Goal: Information Seeking & Learning: Learn about a topic

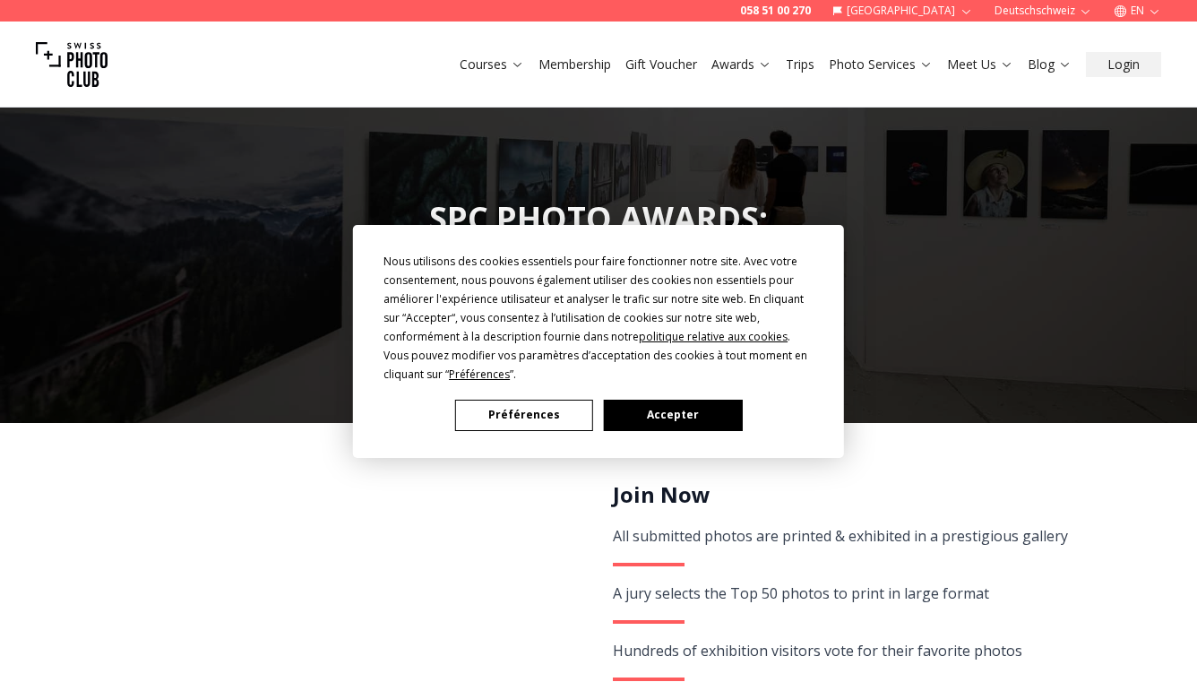
click at [665, 414] on button "Accepter" at bounding box center [673, 414] width 138 height 31
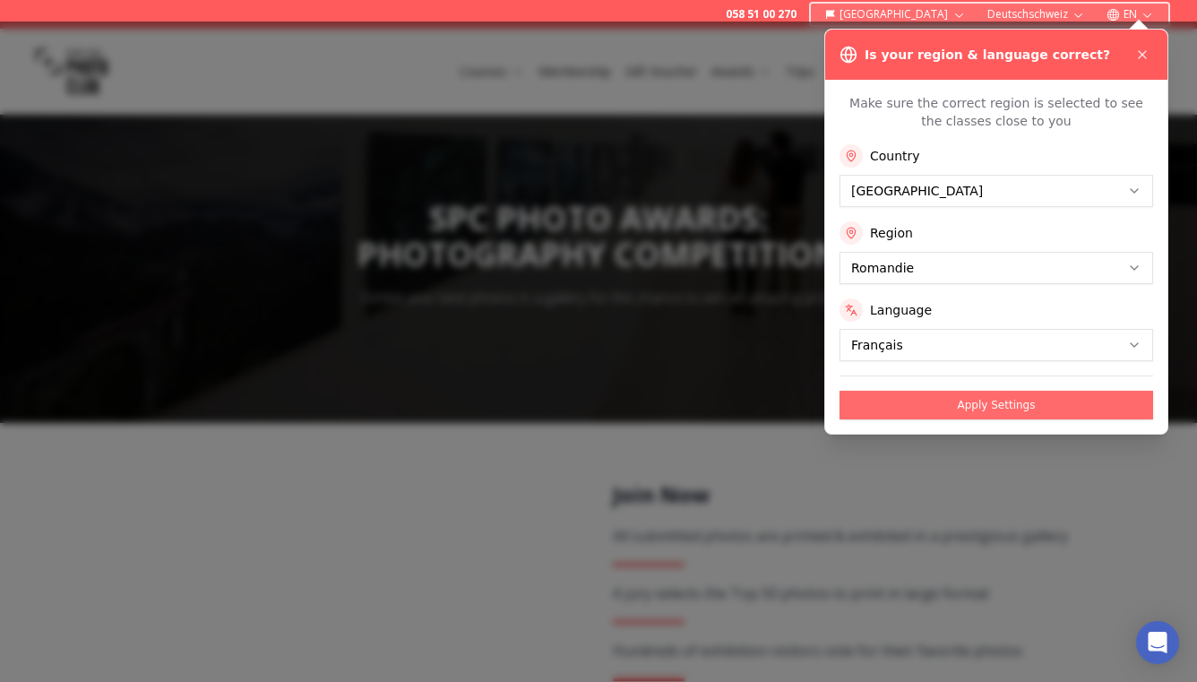
click at [929, 408] on button "Apply Settings" at bounding box center [995, 405] width 313 height 29
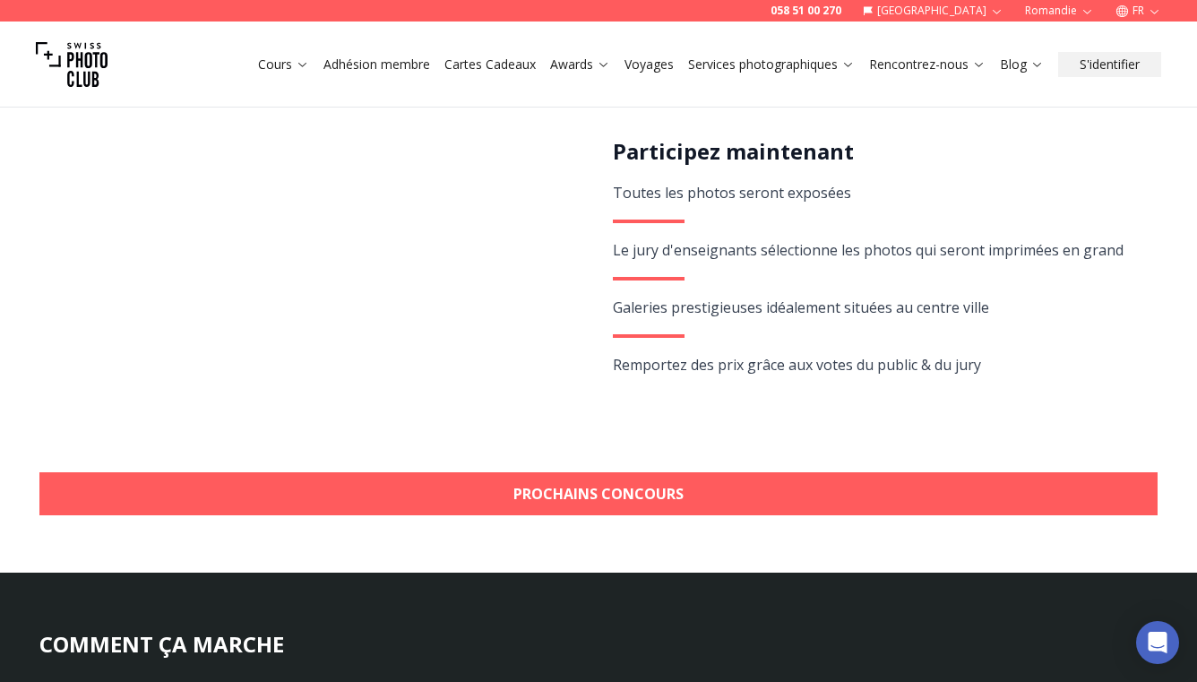
scroll to position [367, 0]
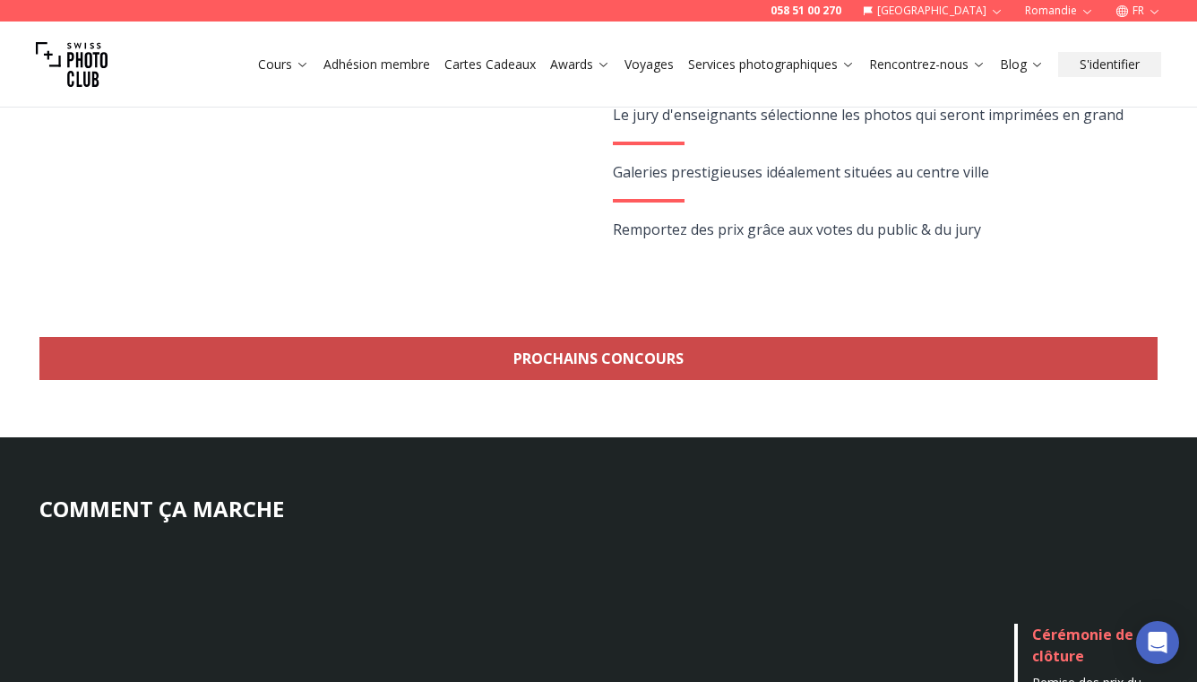
click at [592, 358] on link "Prochains concours" at bounding box center [598, 358] width 1118 height 43
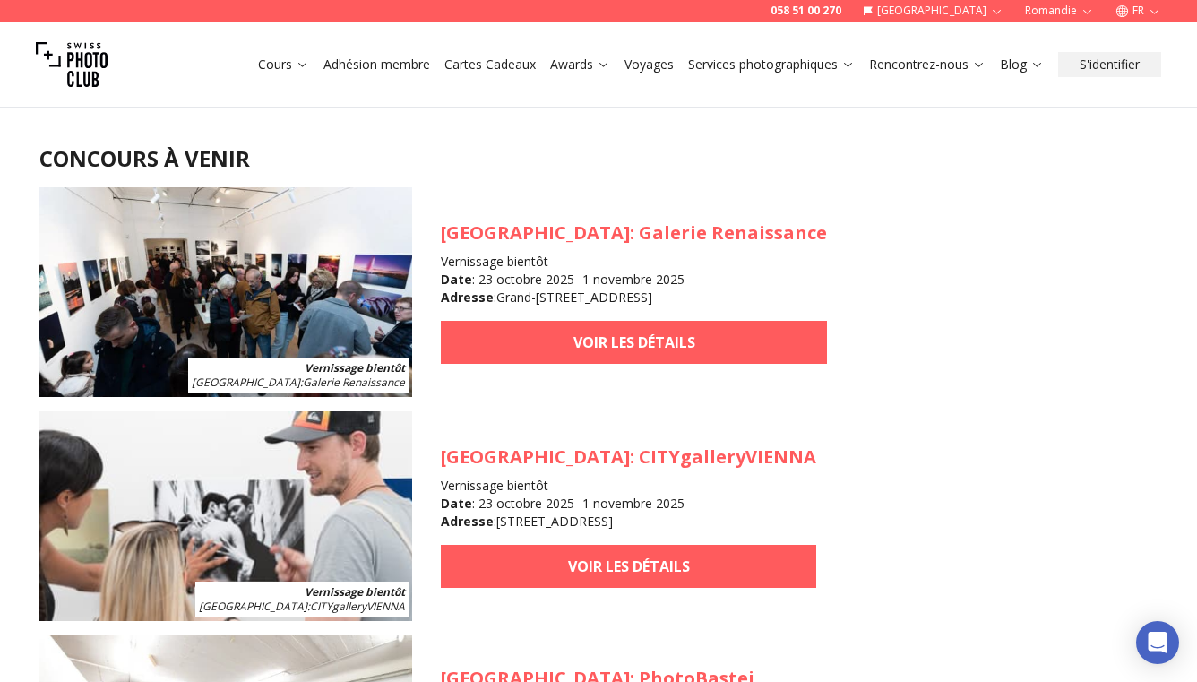
scroll to position [1568, 0]
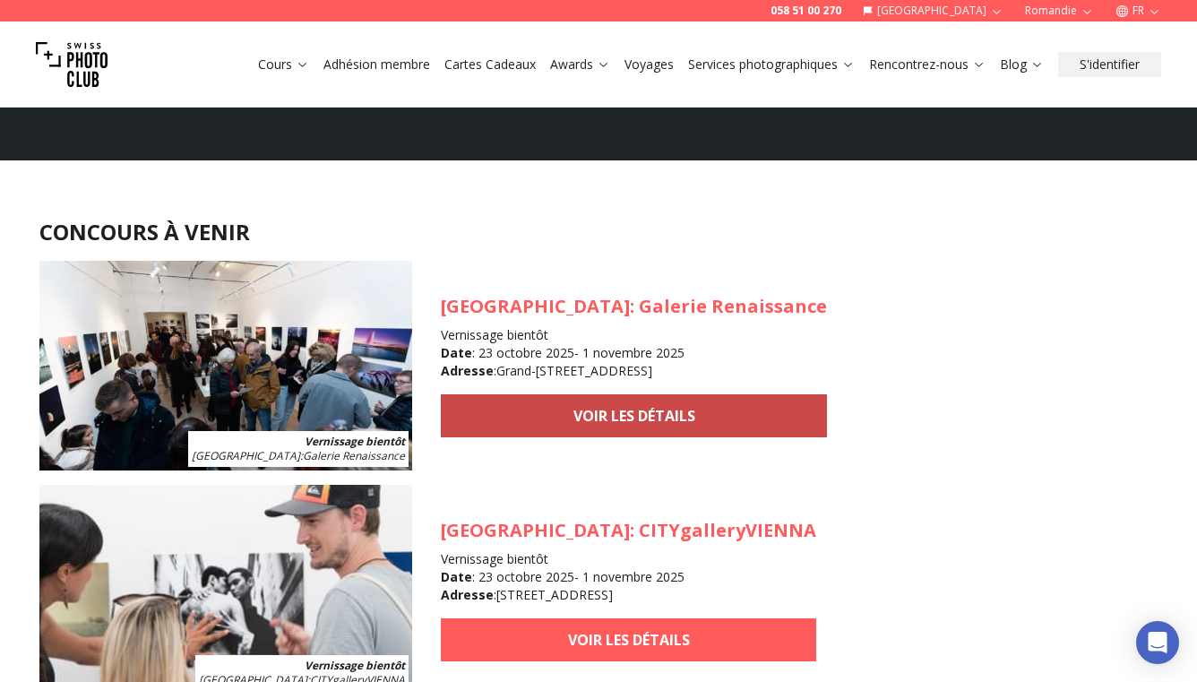
click at [537, 416] on link "VOIR LES DÉTAILS" at bounding box center [634, 415] width 386 height 43
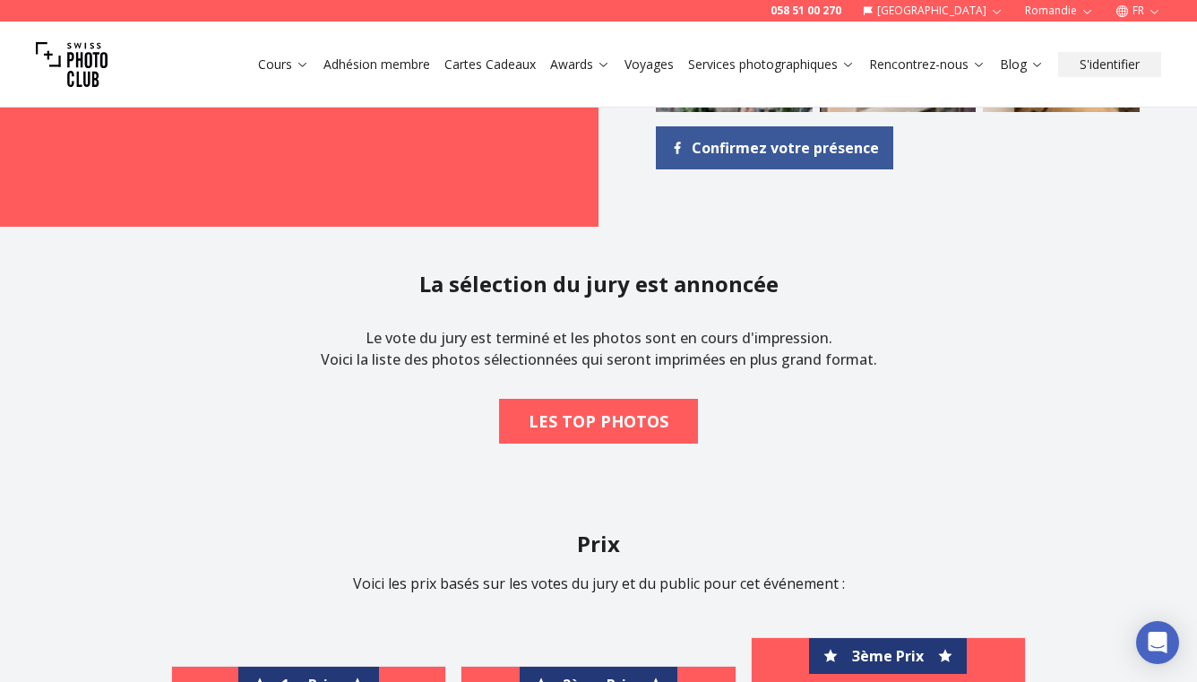
scroll to position [1928, 0]
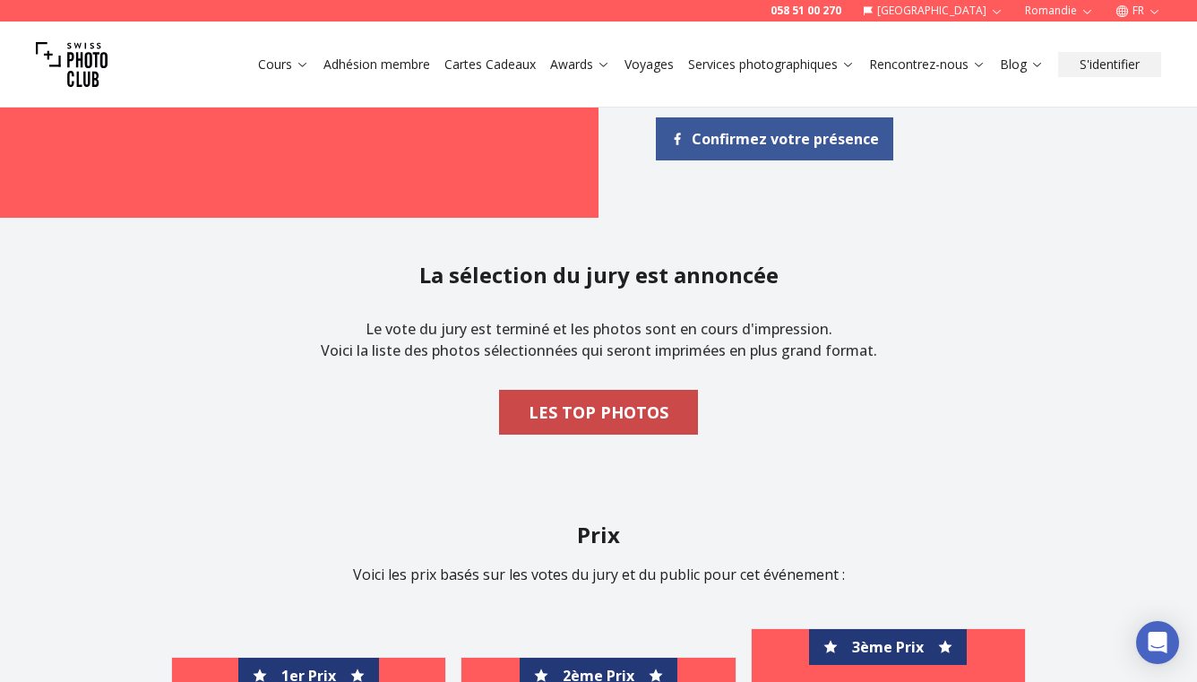
click at [580, 399] on b "LES TOP PHOTOS" at bounding box center [598, 411] width 140 height 25
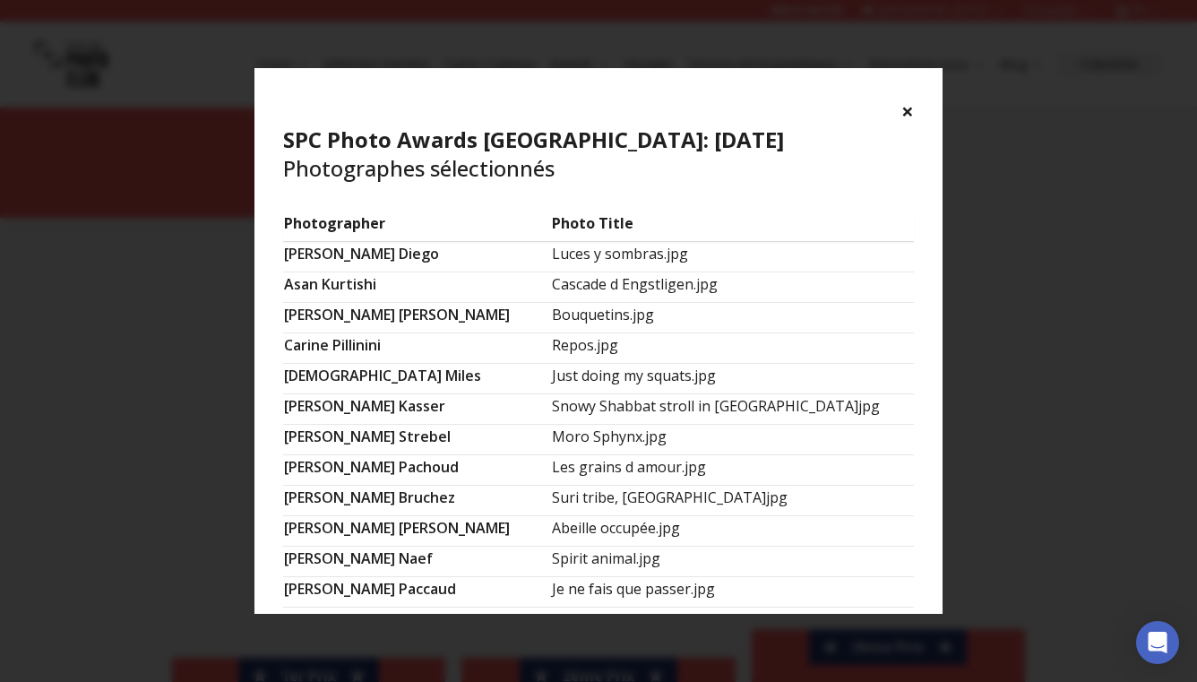
click at [904, 106] on button "×" at bounding box center [907, 111] width 13 height 29
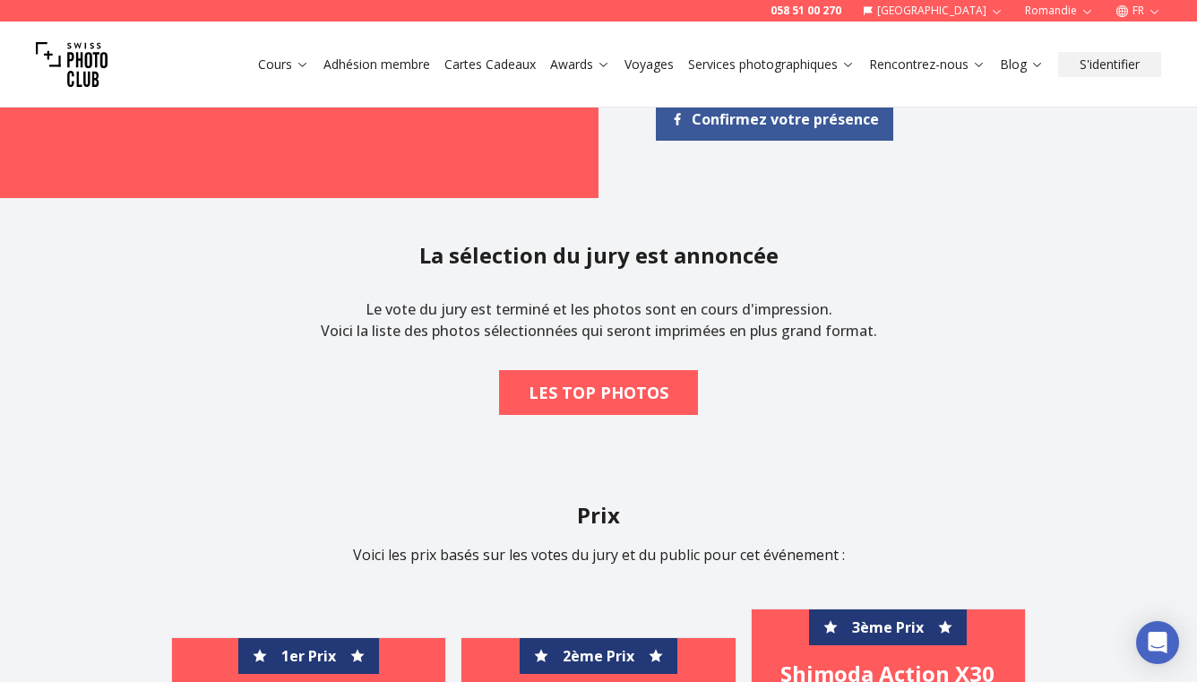
scroll to position [1946, 0]
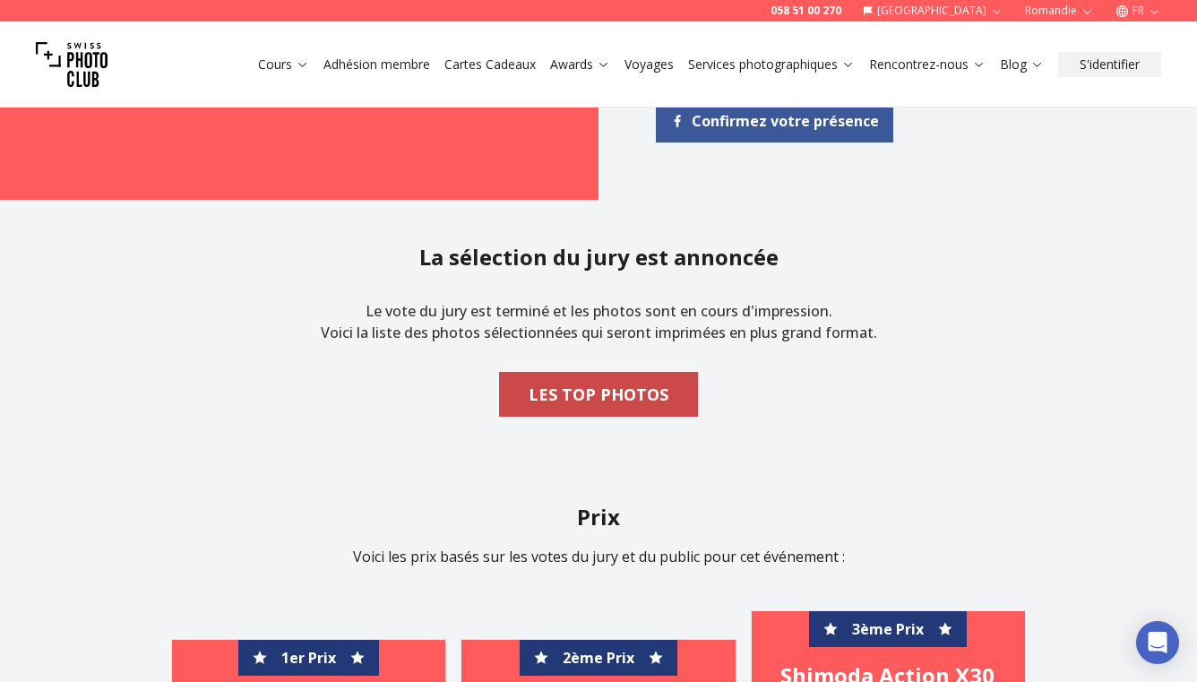
click at [622, 382] on b "LES TOP PHOTOS" at bounding box center [598, 394] width 140 height 25
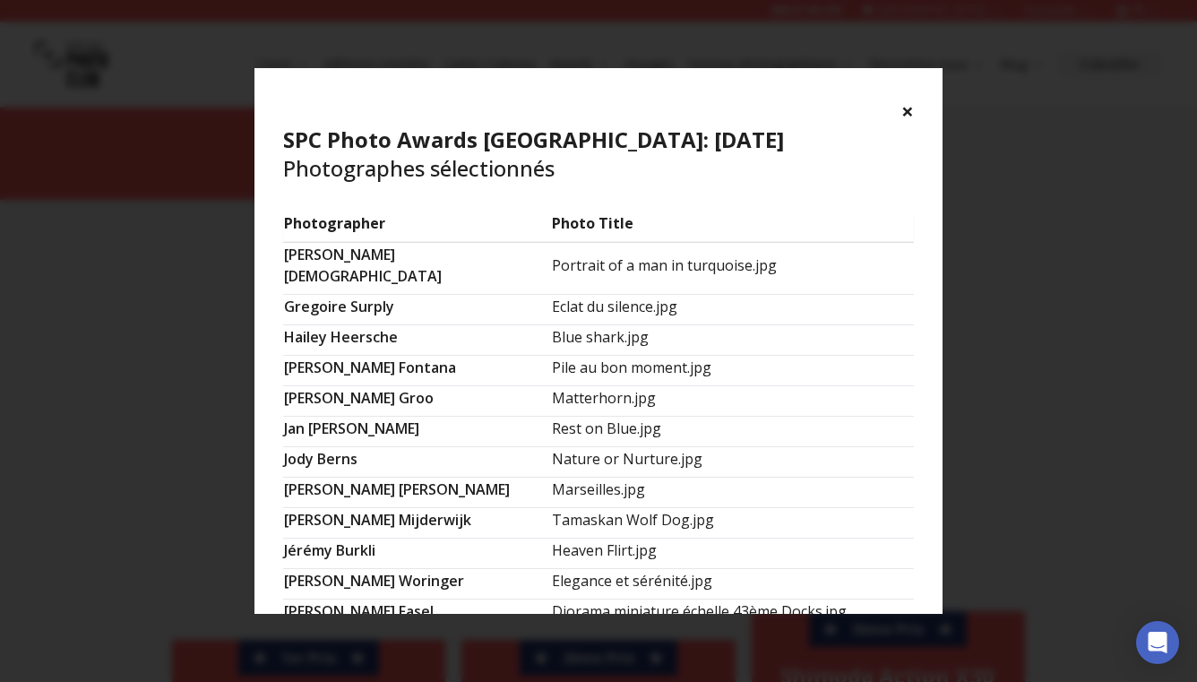
scroll to position [471, 0]
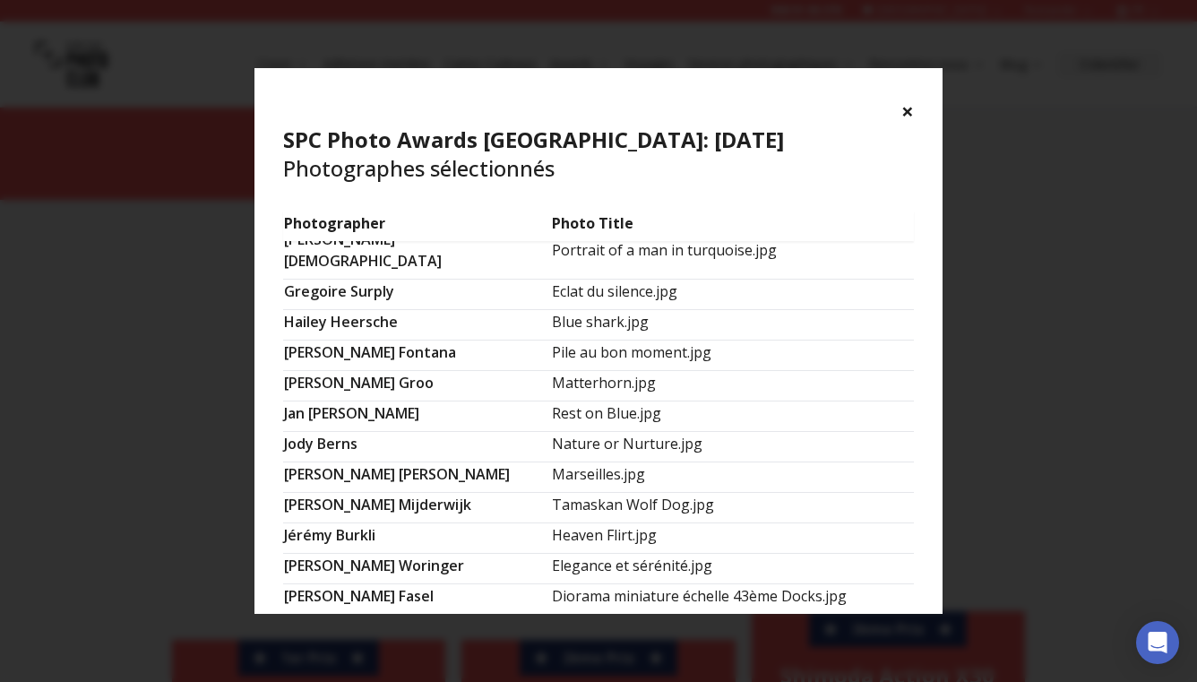
click at [906, 109] on button "×" at bounding box center [907, 111] width 13 height 29
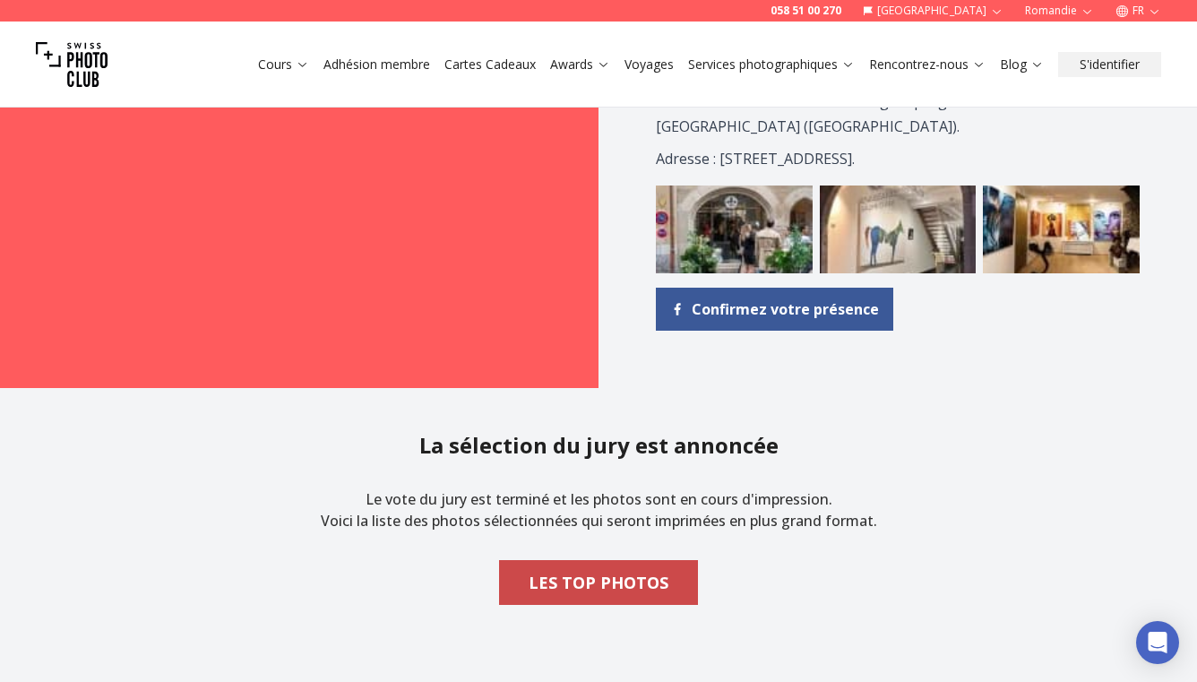
scroll to position [1593, 0]
